Goal: Task Accomplishment & Management: Manage account settings

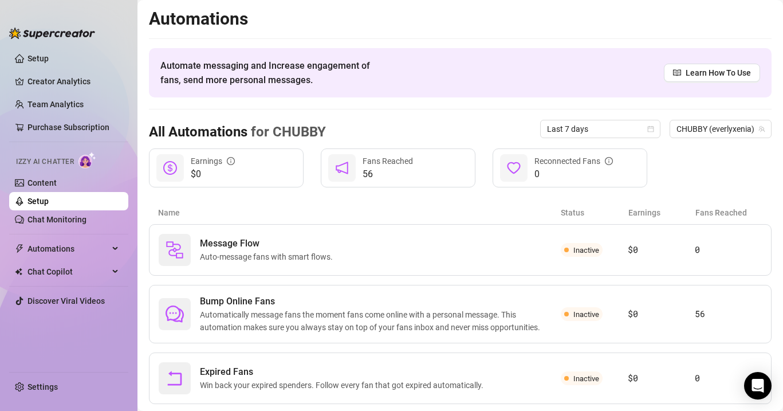
click at [49, 205] on link "Setup" at bounding box center [38, 201] width 21 height 9
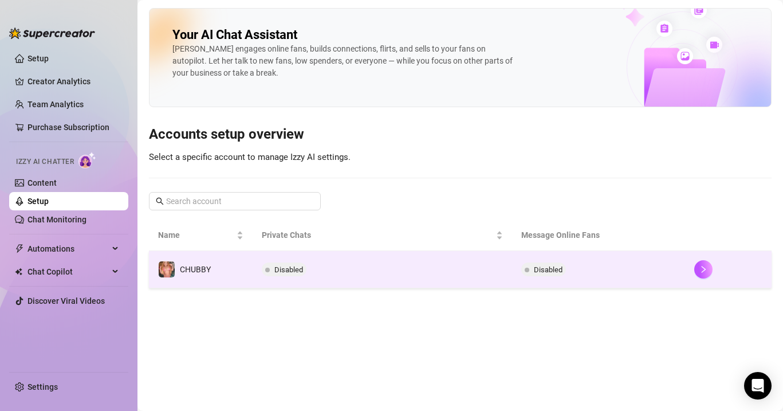
click at [355, 269] on td "Disabled" at bounding box center [383, 269] width 260 height 37
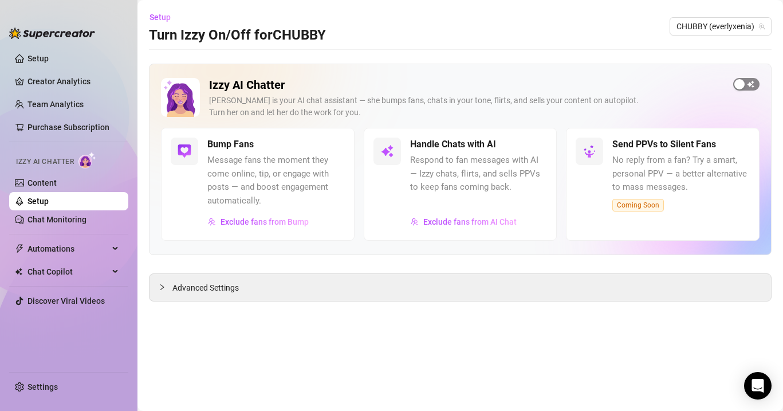
click at [757, 82] on span "button" at bounding box center [747, 84] width 26 height 13
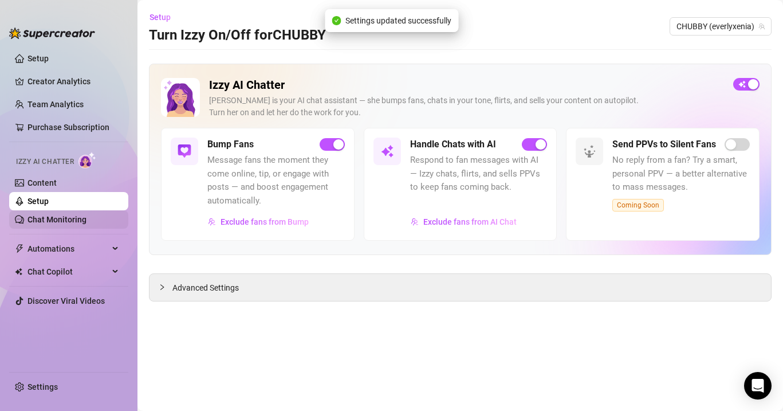
click at [78, 220] on link "Chat Monitoring" at bounding box center [57, 219] width 59 height 9
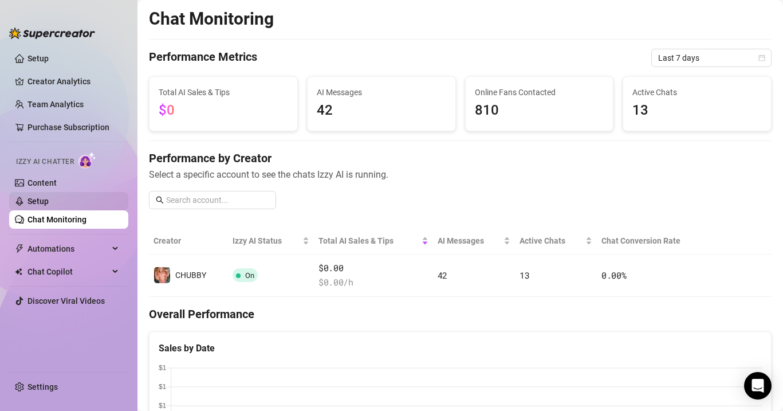
click at [49, 197] on link "Setup" at bounding box center [38, 201] width 21 height 9
